Goal: Information Seeking & Learning: Learn about a topic

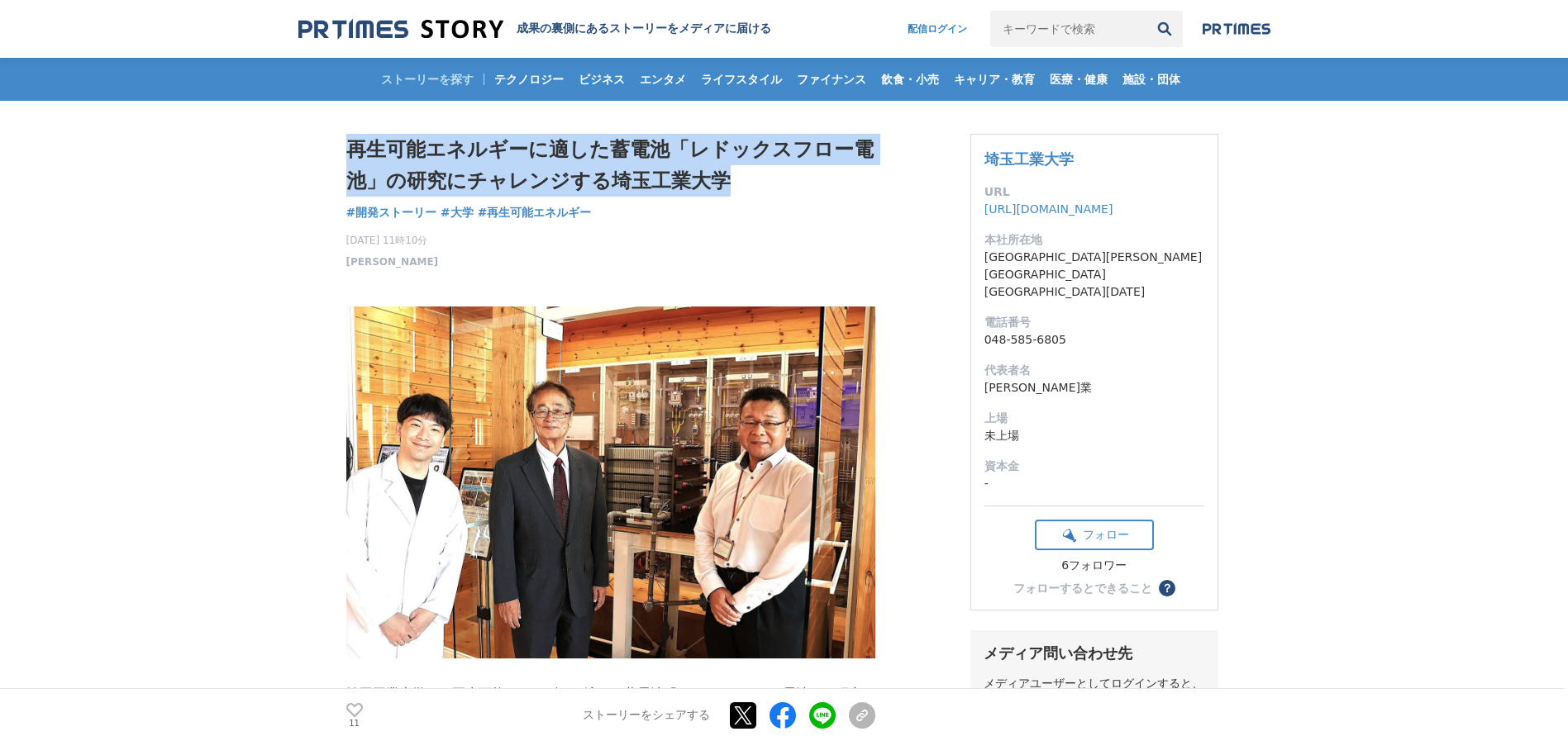
drag, startPoint x: 735, startPoint y: 171, endPoint x: 319, endPoint y: 122, distance: 418.9
copy h1 "再生可能エネルギーに適した蓄電池「レドックスフロー電池」の研究にチャレンジする埼玉工業大学"
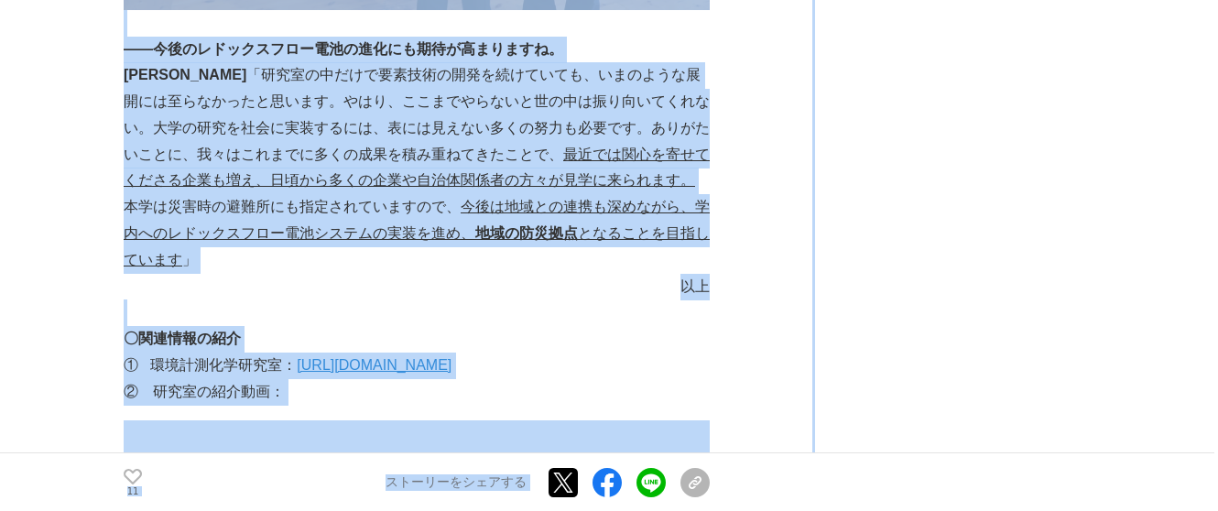
scroll to position [9753, 0]
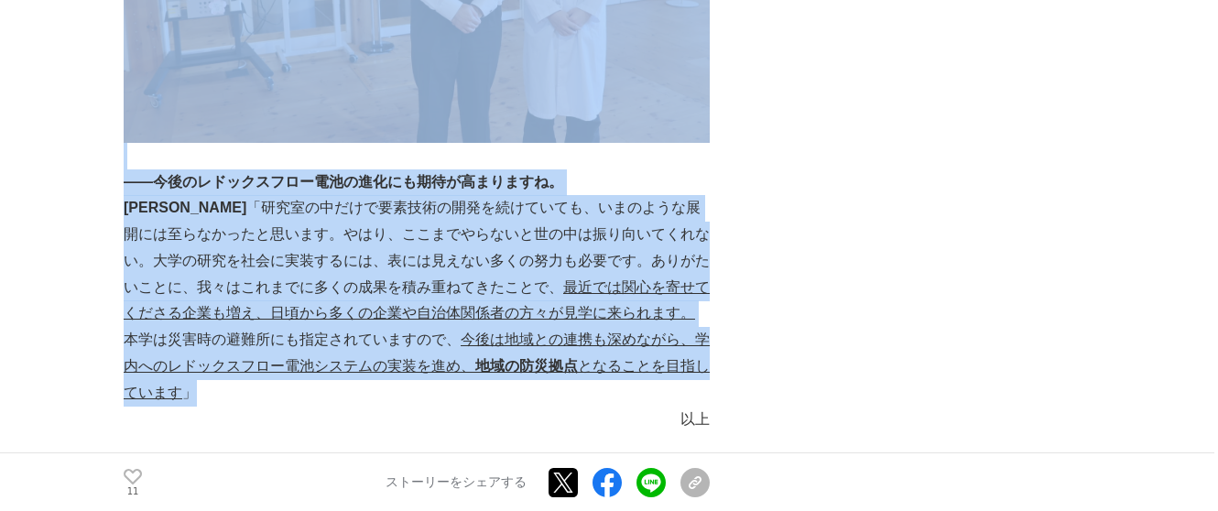
drag, startPoint x: 112, startPoint y: 149, endPoint x: 625, endPoint y: 245, distance: 522.5
copy section "loremipsumdolors「ametconsec」adipiscingelitsed doeiusm #tempori #ut #laboreetd 0…"
click at [353, 490] on link "[URL][DOMAIN_NAME]" at bounding box center [374, 498] width 155 height 16
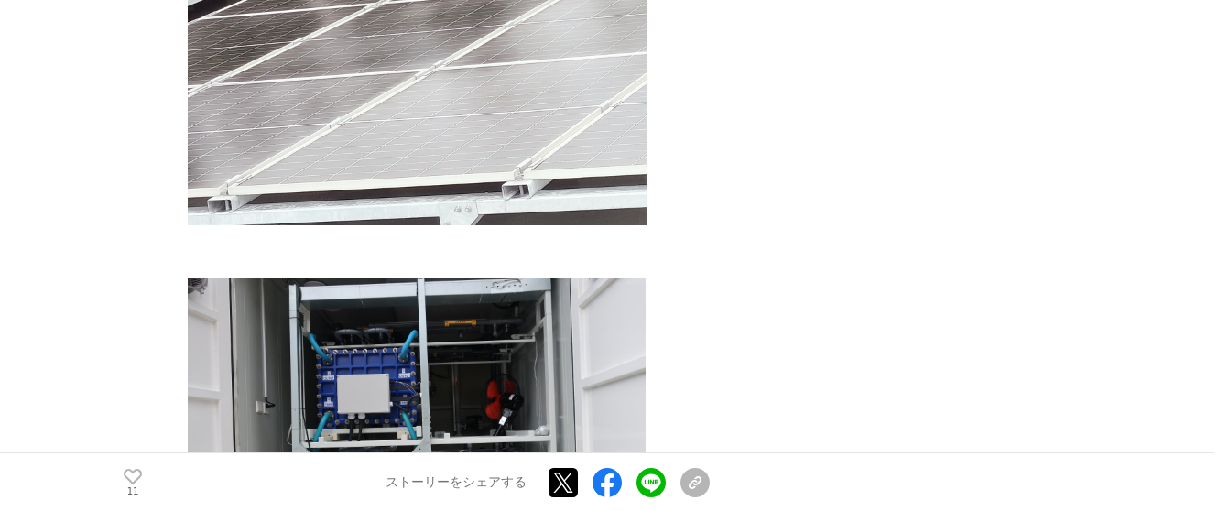
scroll to position [7617, 0]
